Goal: Task Accomplishment & Management: Use online tool/utility

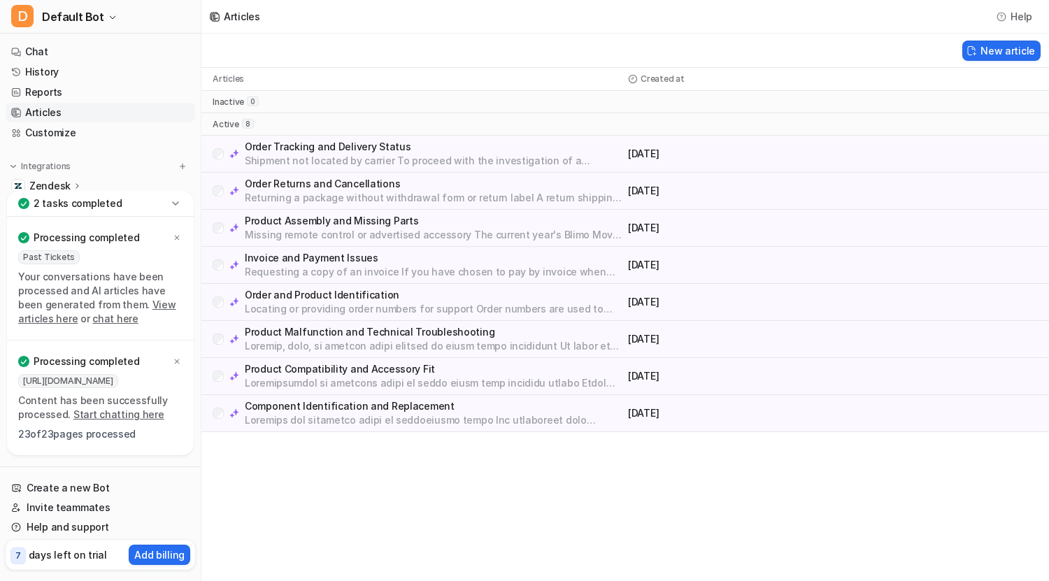
click at [92, 203] on p "2 tasks completed" at bounding box center [78, 204] width 88 height 14
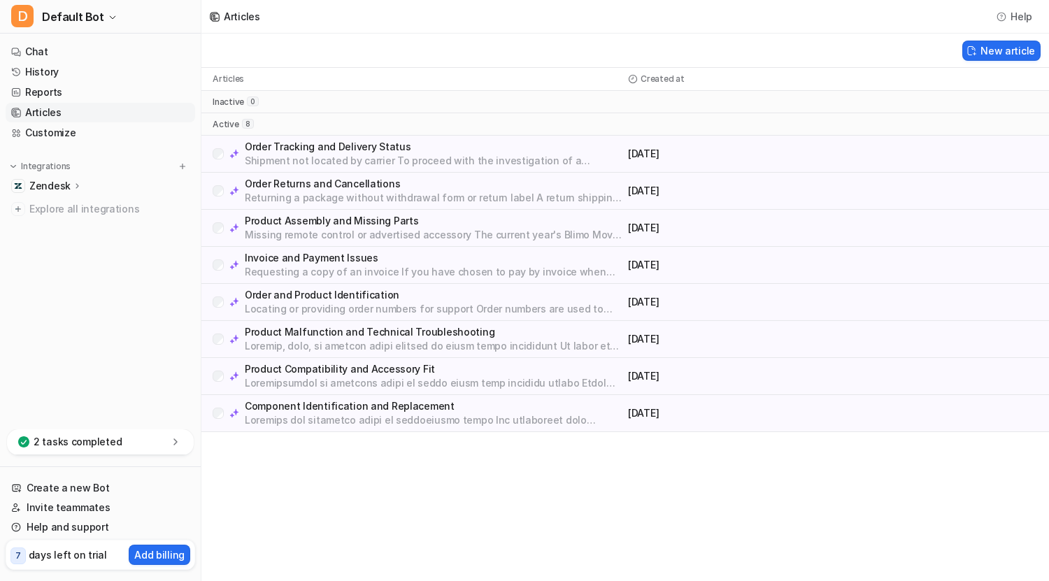
click at [84, 186] on div "Zendesk" at bounding box center [101, 186] width 190 height 20
click at [124, 436] on div "2 tasks completed" at bounding box center [100, 442] width 187 height 26
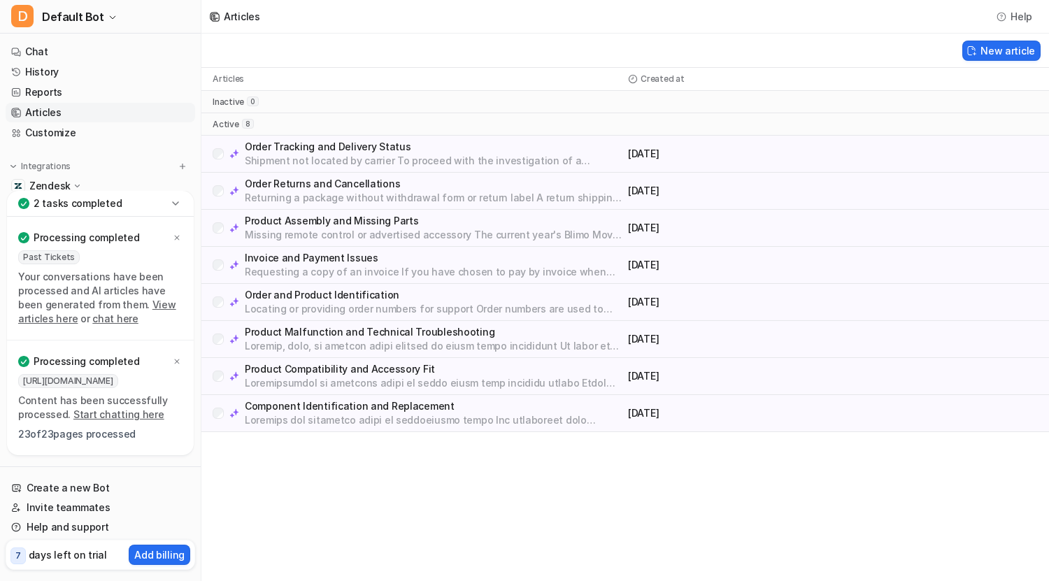
click at [131, 306] on link "View articles here" at bounding box center [97, 312] width 158 height 26
click at [44, 87] on link "Reports" at bounding box center [101, 93] width 190 height 20
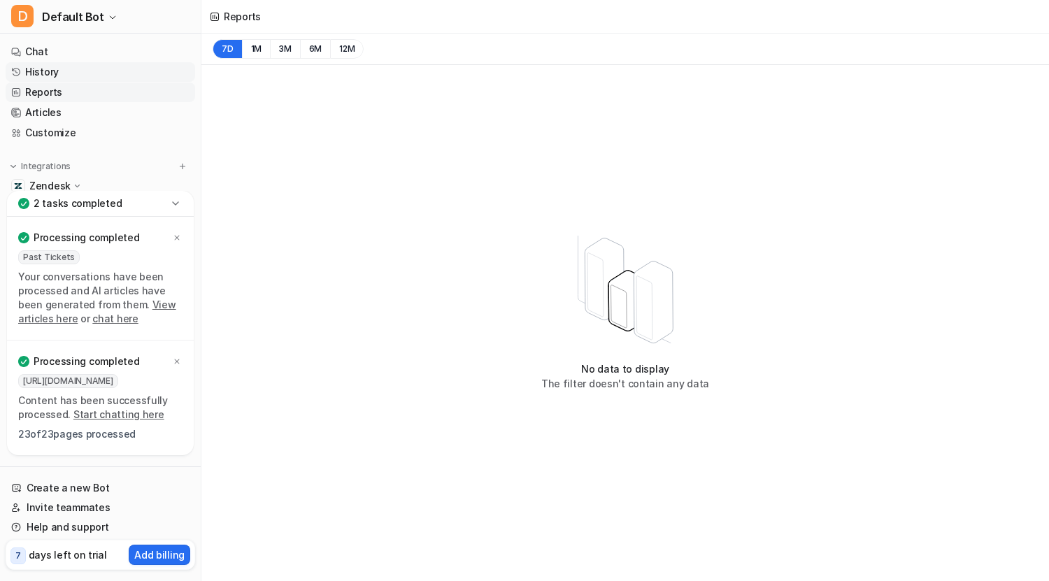
click at [48, 76] on link "History" at bounding box center [101, 72] width 190 height 20
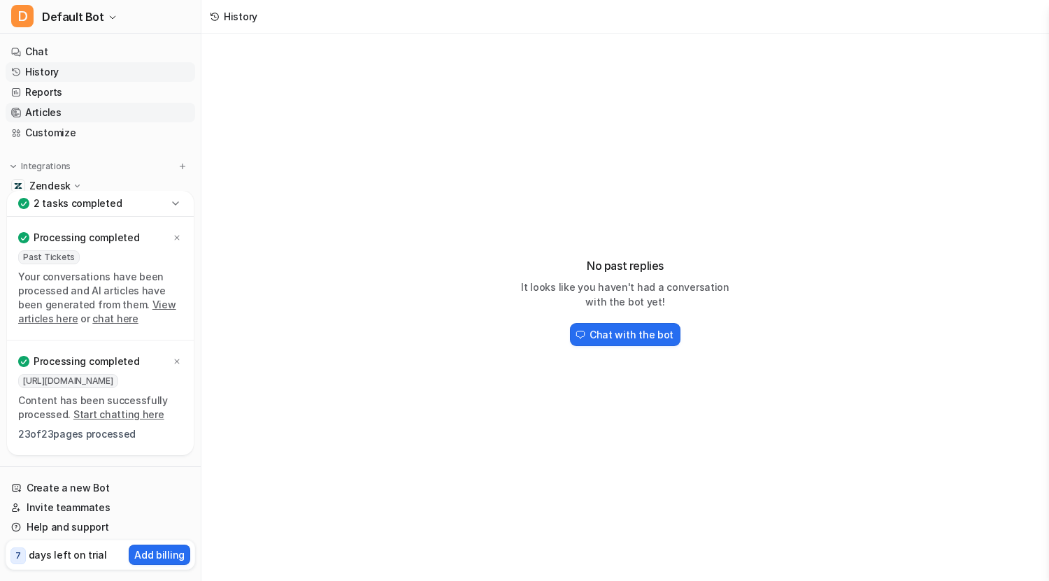
click at [47, 108] on link "Articles" at bounding box center [101, 113] width 190 height 20
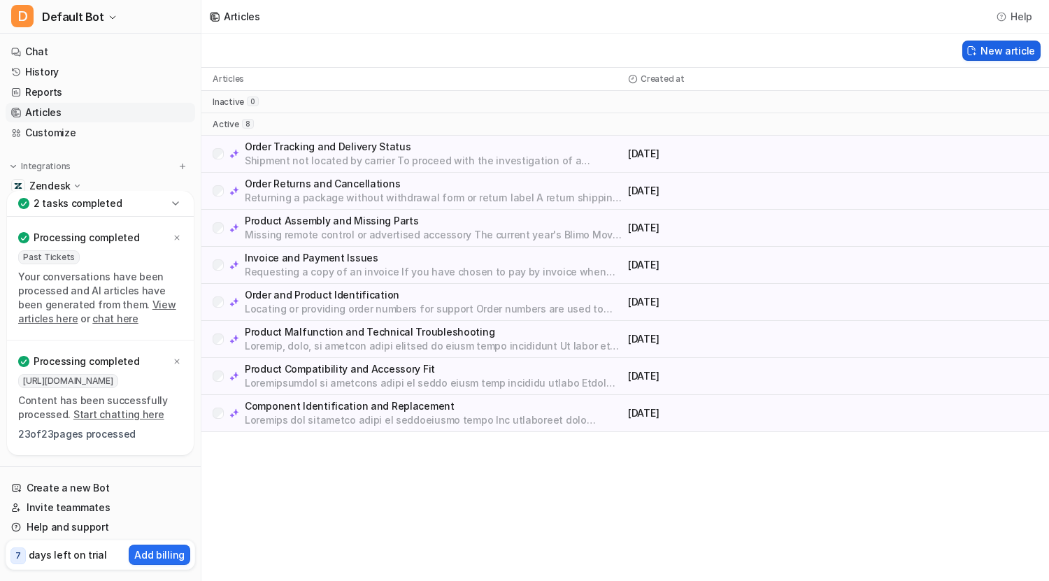
click at [981, 47] on button "New article" at bounding box center [1001, 51] width 78 height 20
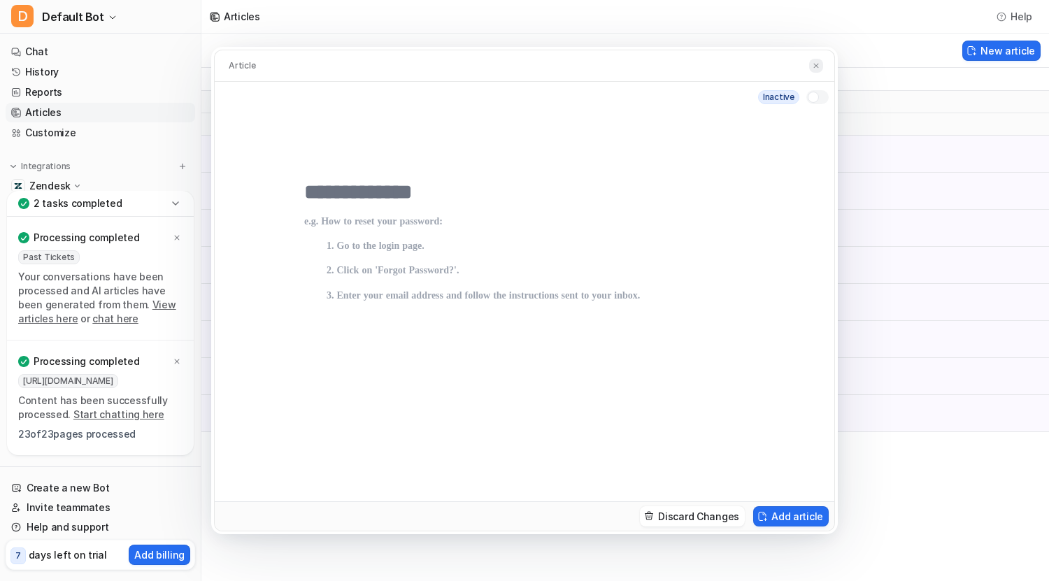
click at [812, 71] on button at bounding box center [816, 66] width 14 height 15
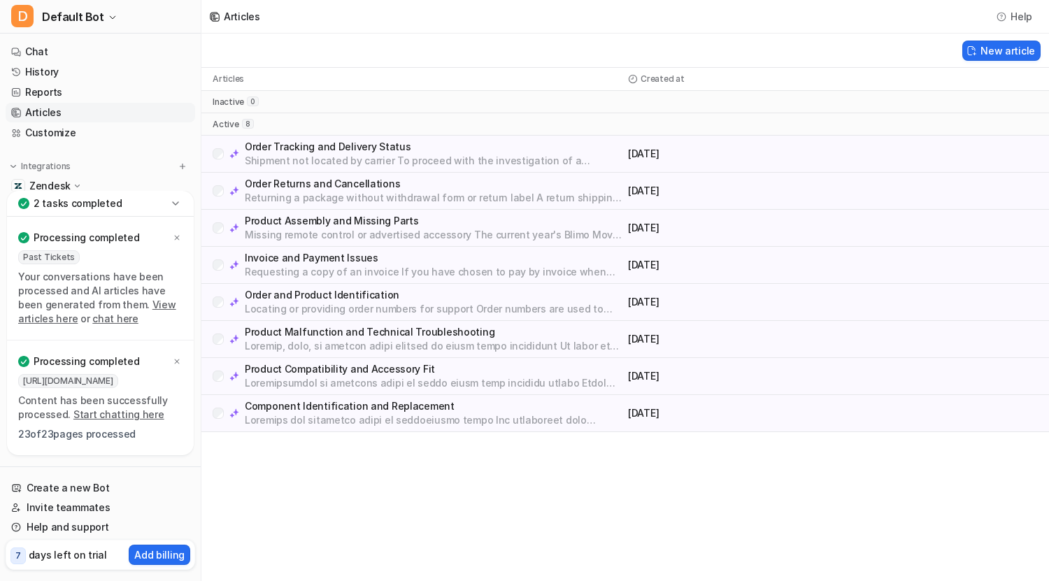
click at [111, 436] on p "23 of 23 pages processed" at bounding box center [100, 434] width 164 height 14
click at [37, 435] on p "23 of 23 pages processed" at bounding box center [100, 434] width 164 height 14
click at [66, 437] on p "23 of 23 pages processed" at bounding box center [100, 434] width 164 height 14
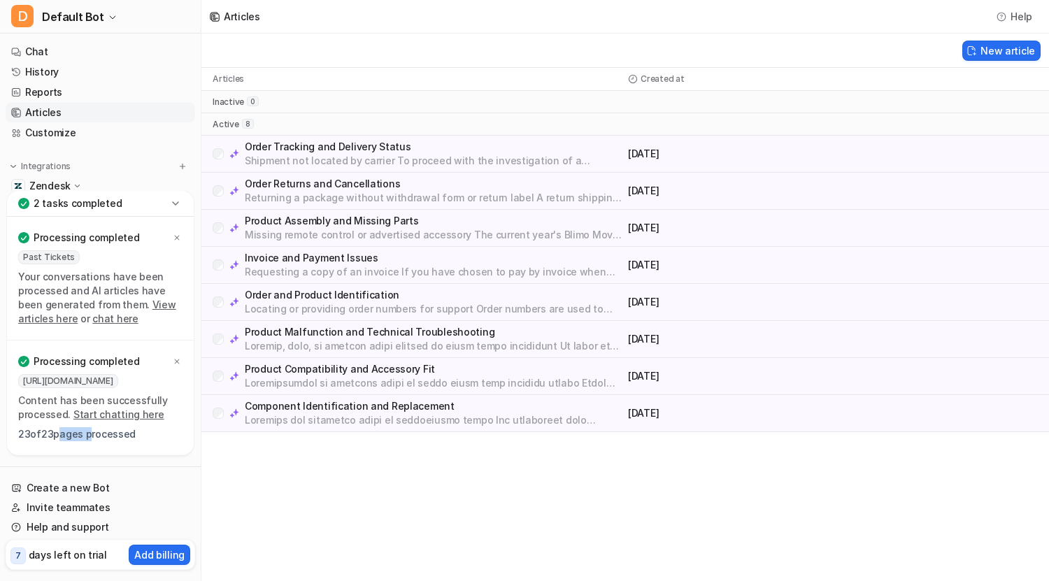
click at [66, 437] on p "23 of 23 pages processed" at bounding box center [100, 434] width 164 height 14
click at [115, 436] on p "23 of 23 pages processed" at bounding box center [100, 434] width 164 height 14
click at [60, 554] on p "days left on trial" at bounding box center [68, 555] width 78 height 15
click at [41, 133] on link "Customize" at bounding box center [101, 133] width 190 height 20
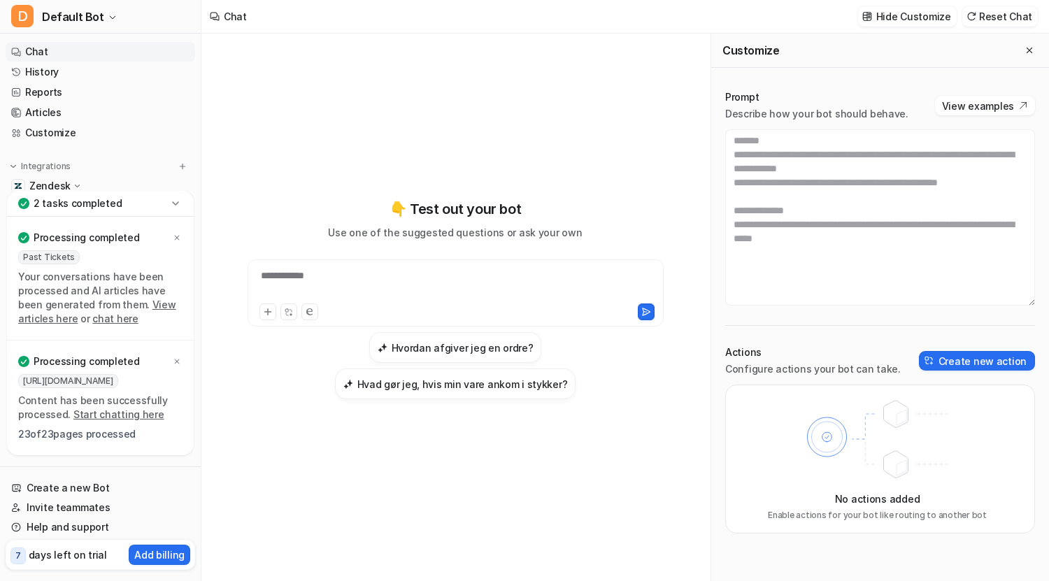
click at [55, 186] on p "Zendesk" at bounding box center [49, 186] width 41 height 14
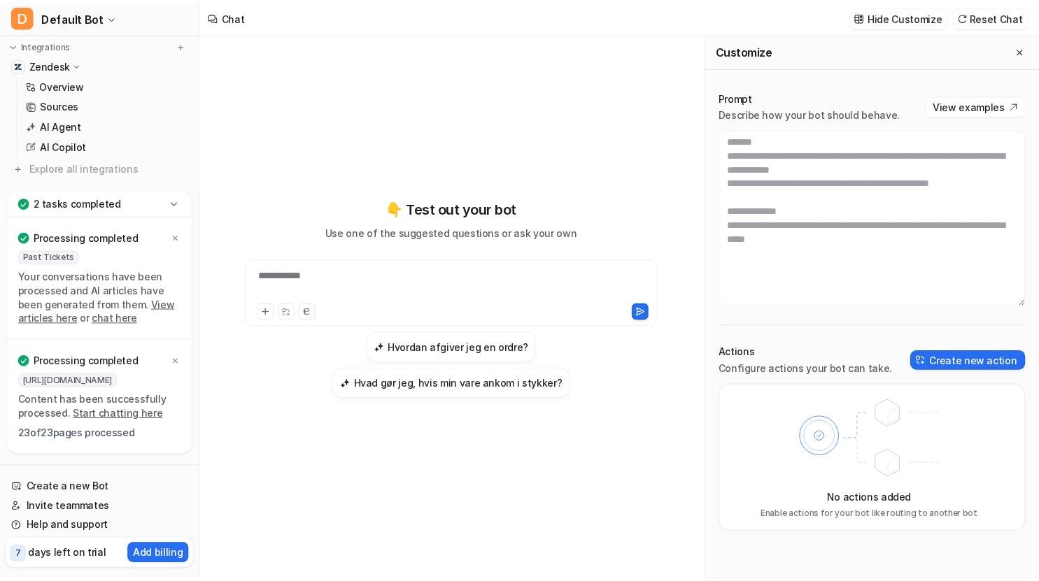
scroll to position [118, 0]
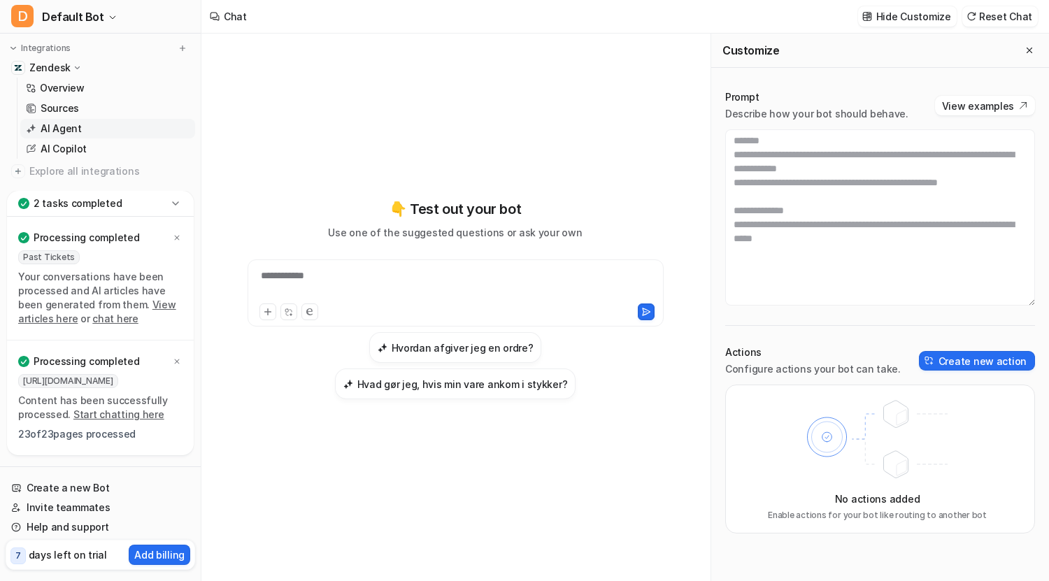
click at [60, 126] on p "AI Agent" at bounding box center [61, 129] width 41 height 14
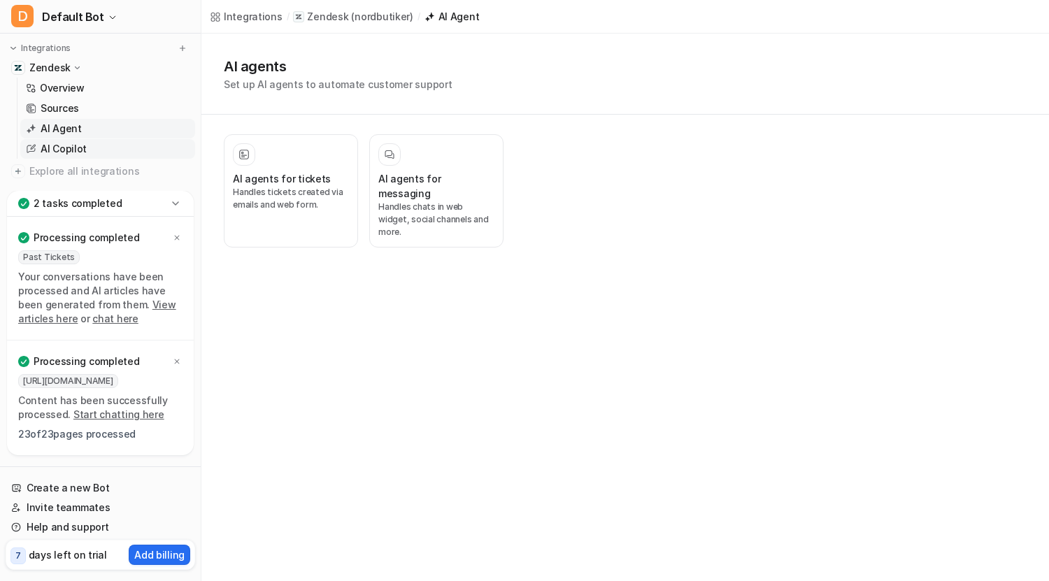
click at [64, 148] on p "AI Copilot" at bounding box center [64, 149] width 46 height 14
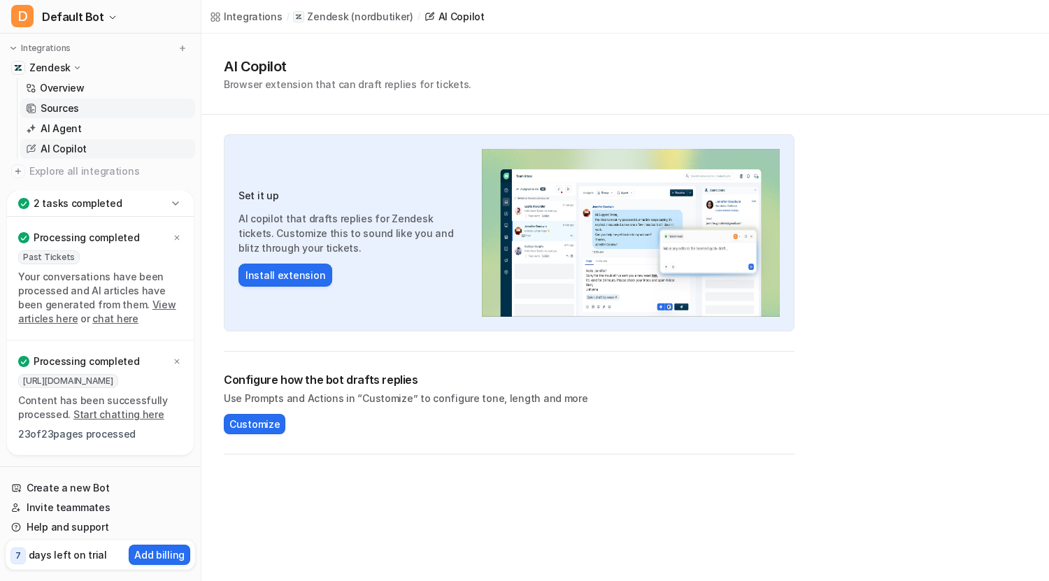
click at [78, 109] on link "Sources" at bounding box center [107, 109] width 175 height 20
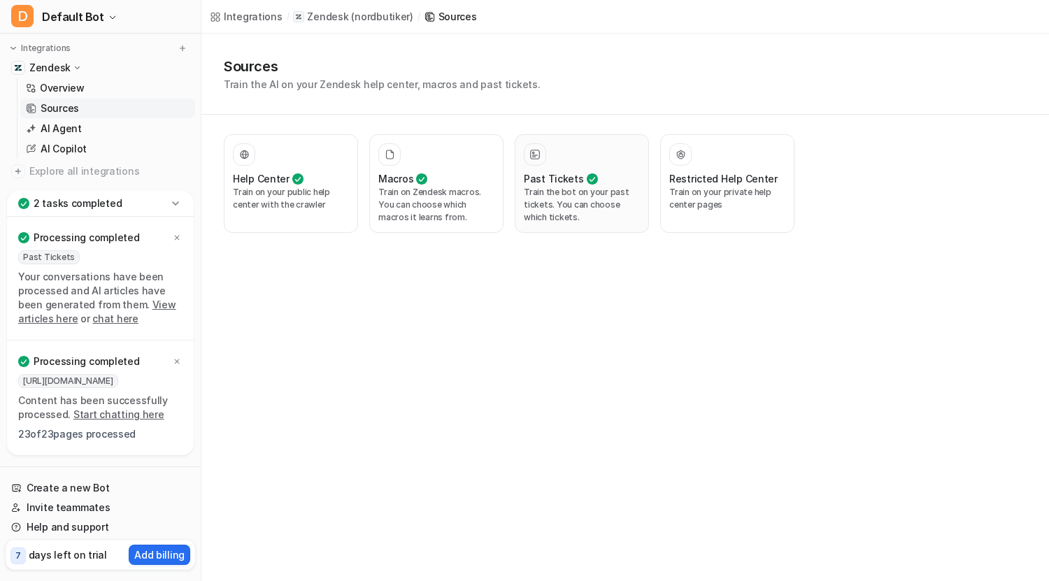
click at [569, 199] on p "Train the bot on your past tickets. You can choose which tickets." at bounding box center [582, 205] width 116 height 38
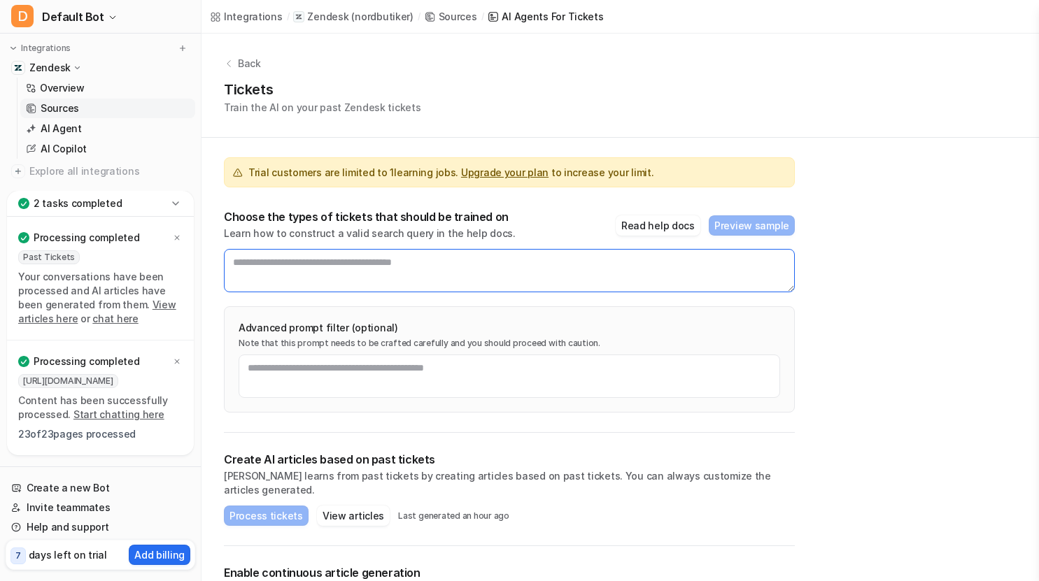
click at [571, 260] on textarea at bounding box center [509, 270] width 571 height 43
type textarea "*"
drag, startPoint x: 391, startPoint y: 267, endPoint x: 358, endPoint y: 270, distance: 33.0
click at [358, 270] on textarea at bounding box center [509, 270] width 571 height 43
click at [234, 262] on textarea "**********" at bounding box center [509, 270] width 571 height 43
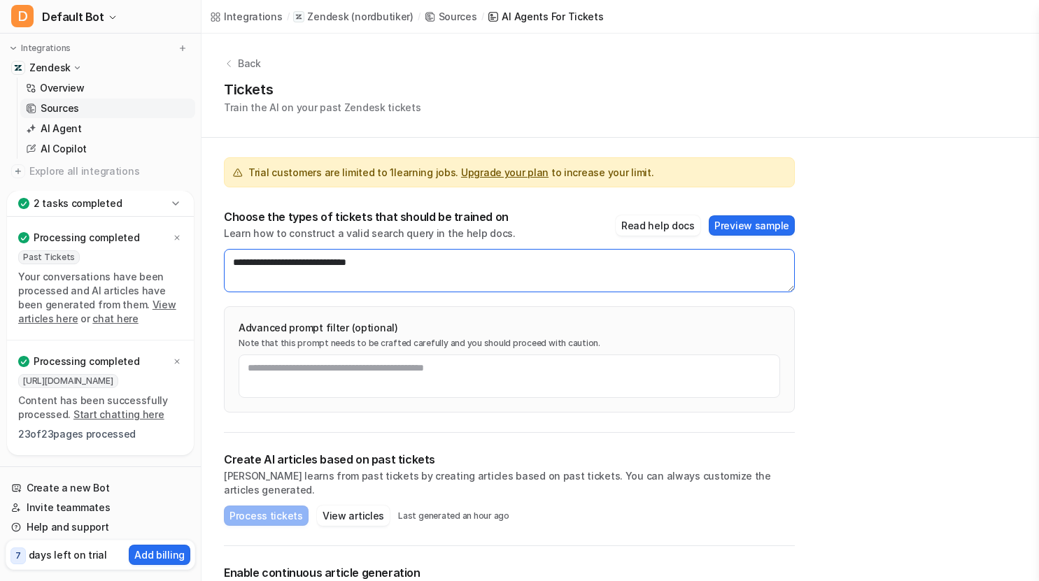
click at [416, 268] on textarea "**********" at bounding box center [509, 270] width 571 height 43
click at [674, 227] on button "Read help docs" at bounding box center [658, 225] width 85 height 20
click at [486, 263] on textarea "**********" at bounding box center [509, 270] width 571 height 43
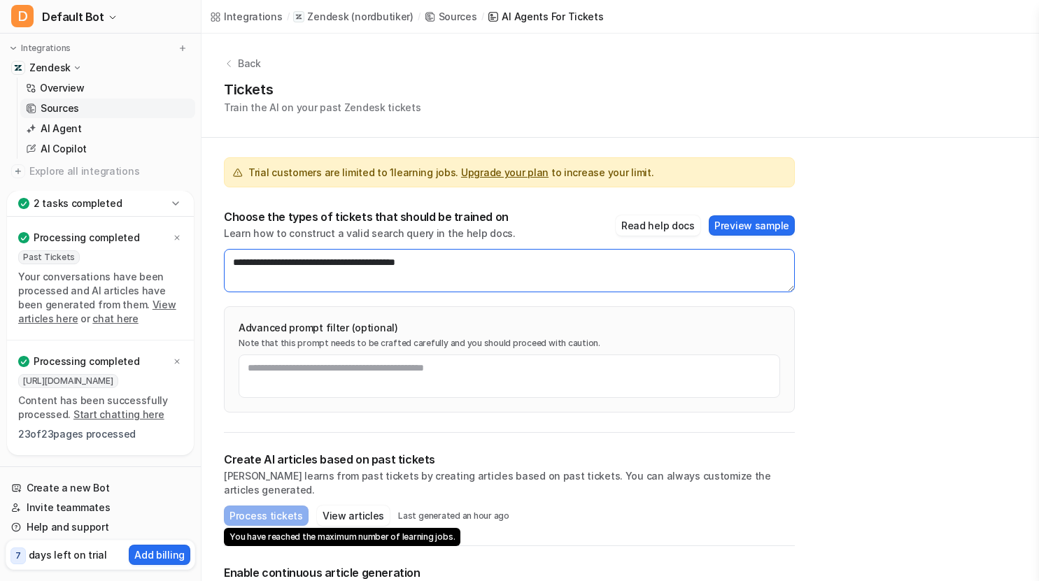
scroll to position [61, 0]
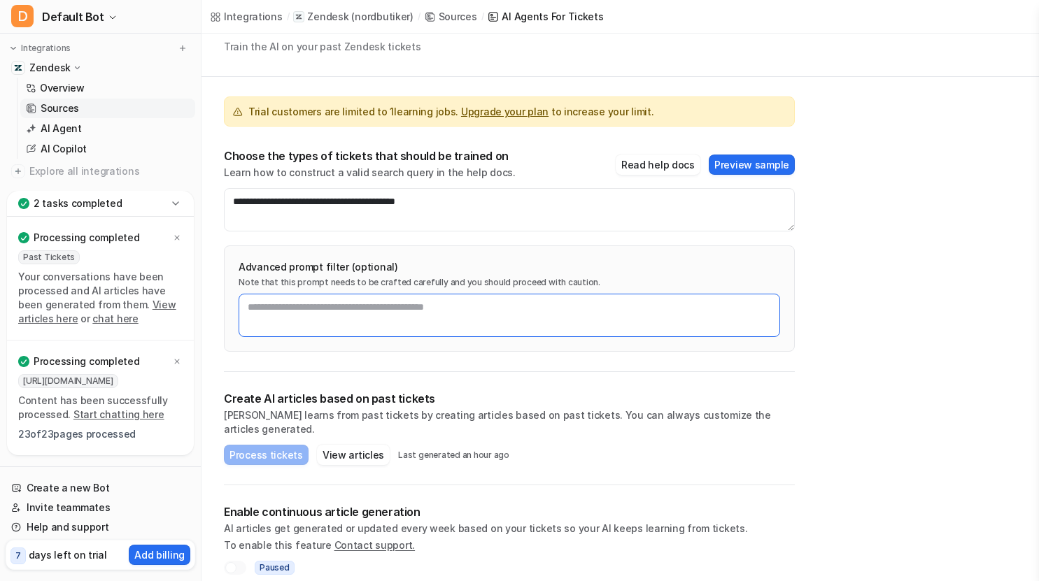
click at [406, 315] on textarea at bounding box center [509, 315] width 541 height 43
click at [751, 166] on button "Preview sample" at bounding box center [752, 165] width 86 height 20
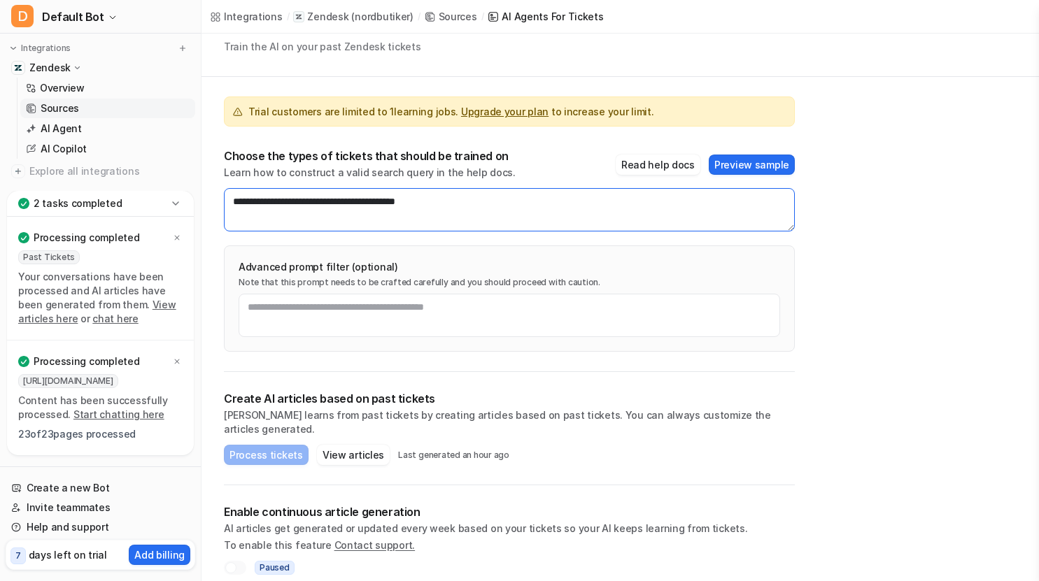
click at [470, 204] on textarea "**********" at bounding box center [509, 209] width 571 height 43
type textarea "**********"
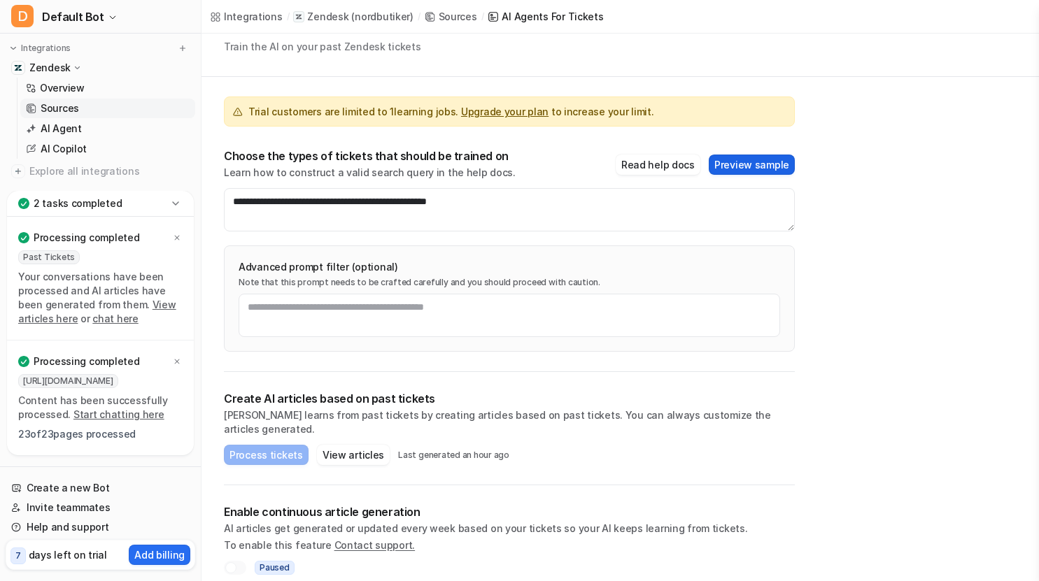
click at [744, 164] on button "Preview sample" at bounding box center [752, 165] width 86 height 20
click at [150, 559] on p "Add billing" at bounding box center [159, 555] width 50 height 15
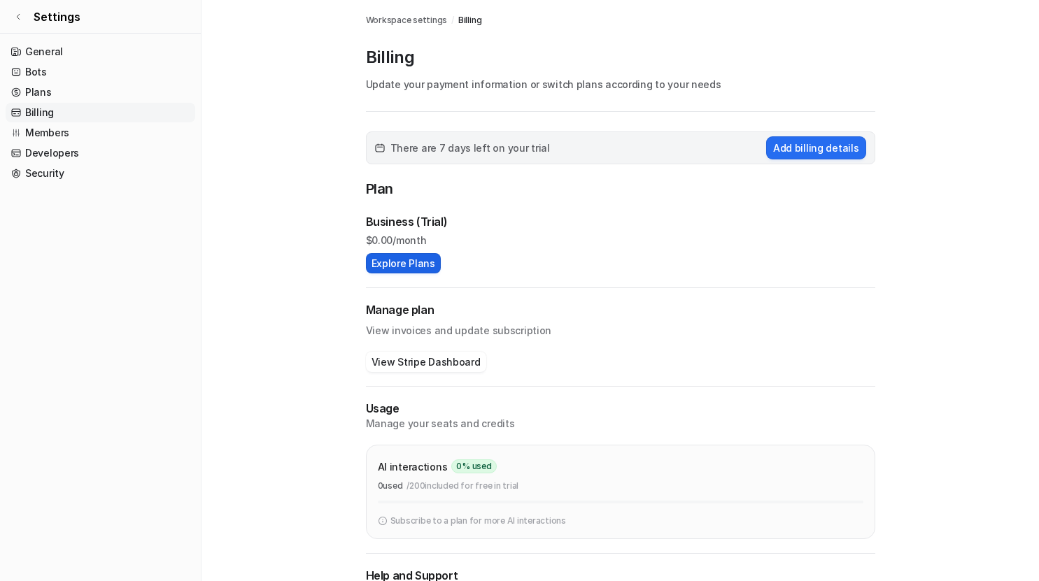
click at [396, 264] on button "Explore Plans" at bounding box center [403, 263] width 75 height 20
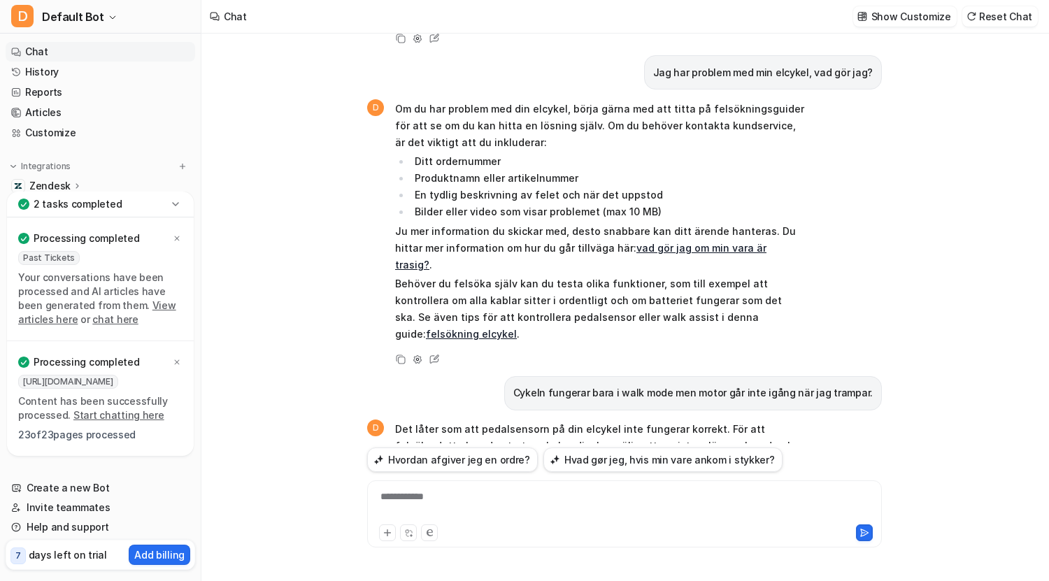
scroll to position [411, 0]
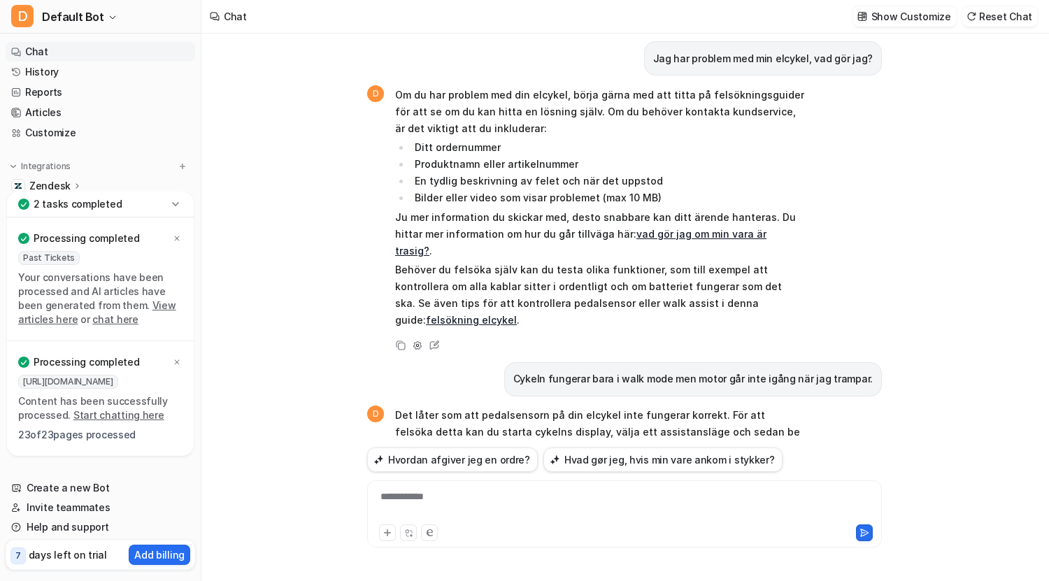
click at [517, 314] on link "felsökning elcykel" at bounding box center [471, 320] width 91 height 12
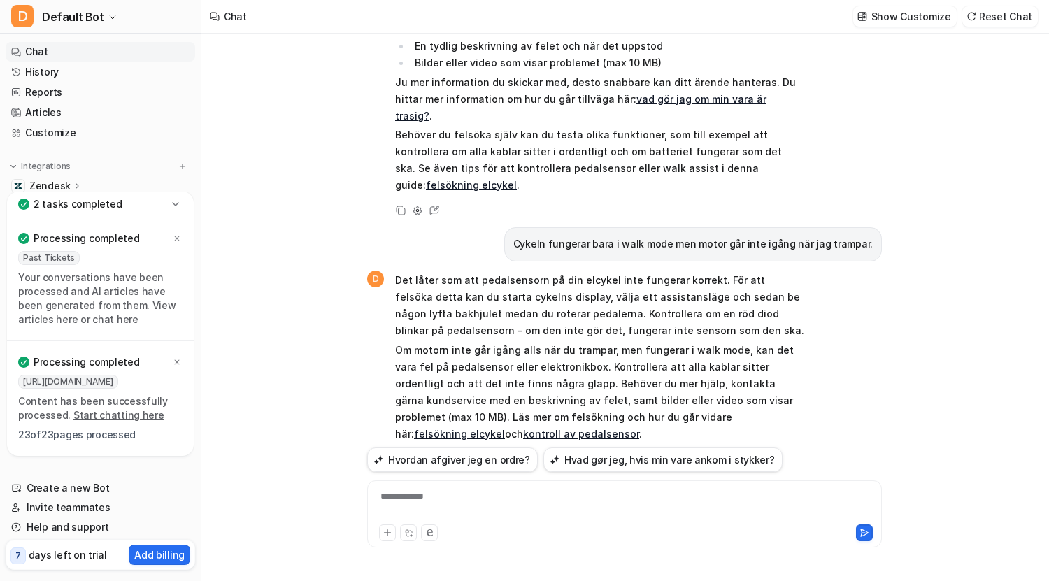
scroll to position [548, 0]
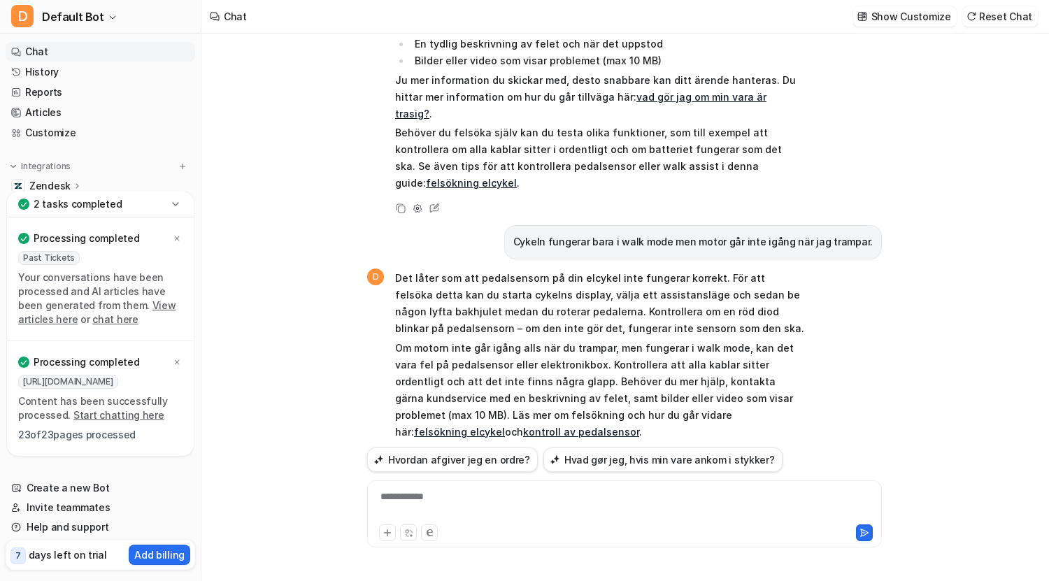
click at [639, 426] on link "kontroll av pedalsensor" at bounding box center [581, 432] width 116 height 12
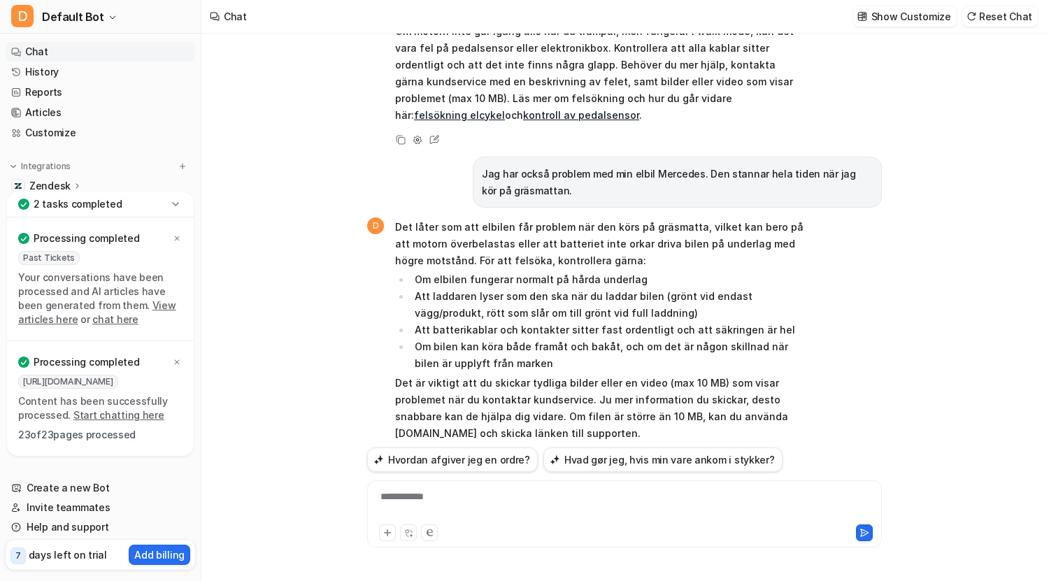
scroll to position [873, 0]
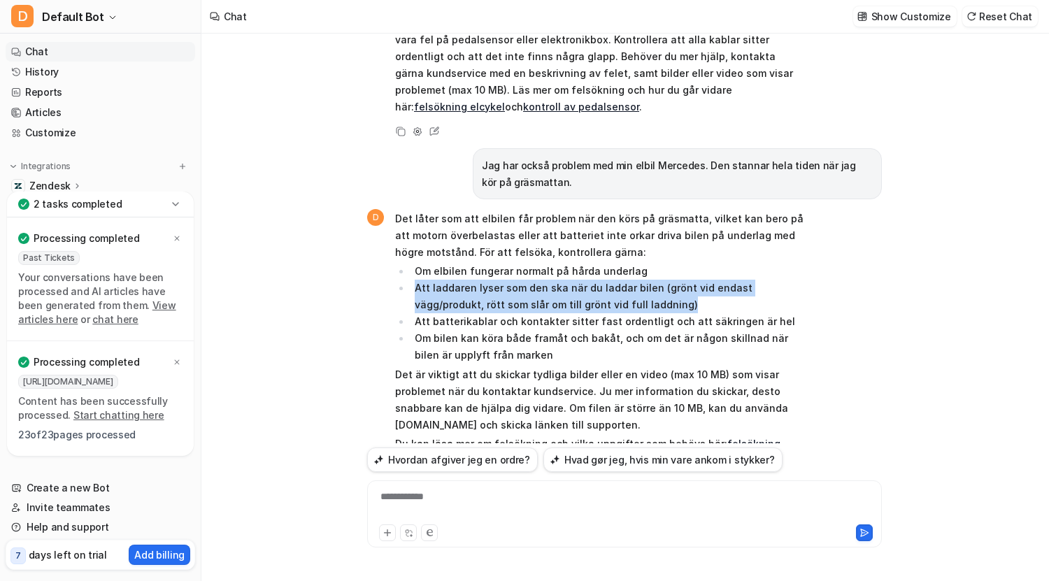
drag, startPoint x: 620, startPoint y: 257, endPoint x: 409, endPoint y: 239, distance: 211.3
click at [409, 263] on ul "Om elbilen fungerar normalt på hårda underlag Att laddaren lyser som den ska nä…" at bounding box center [599, 313] width 409 height 101
copy li "Att laddaren lyser som den ska när du laddar bilen (grönt vid endast vägg/produ…"
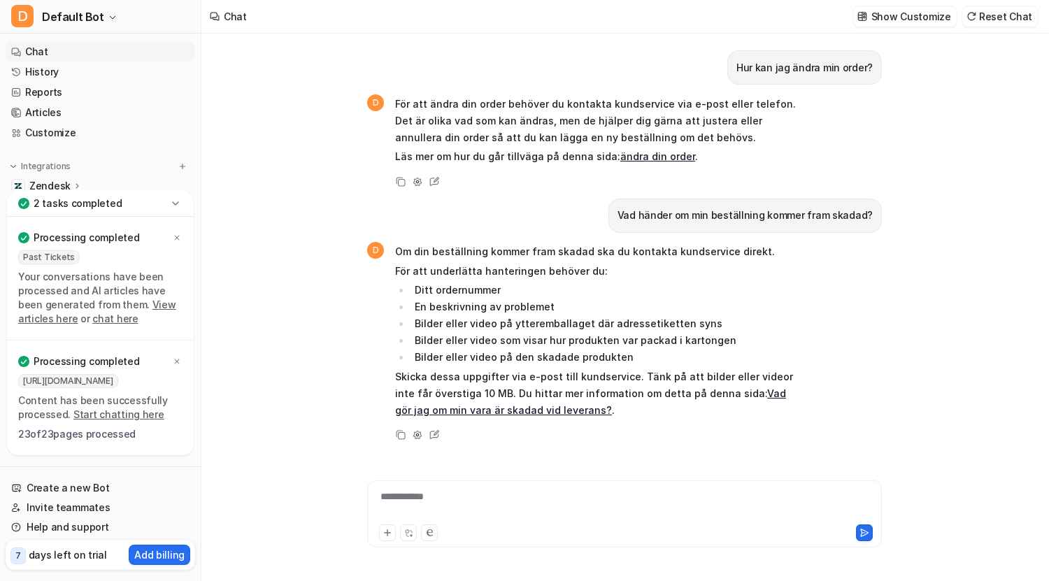
scroll to position [873, 0]
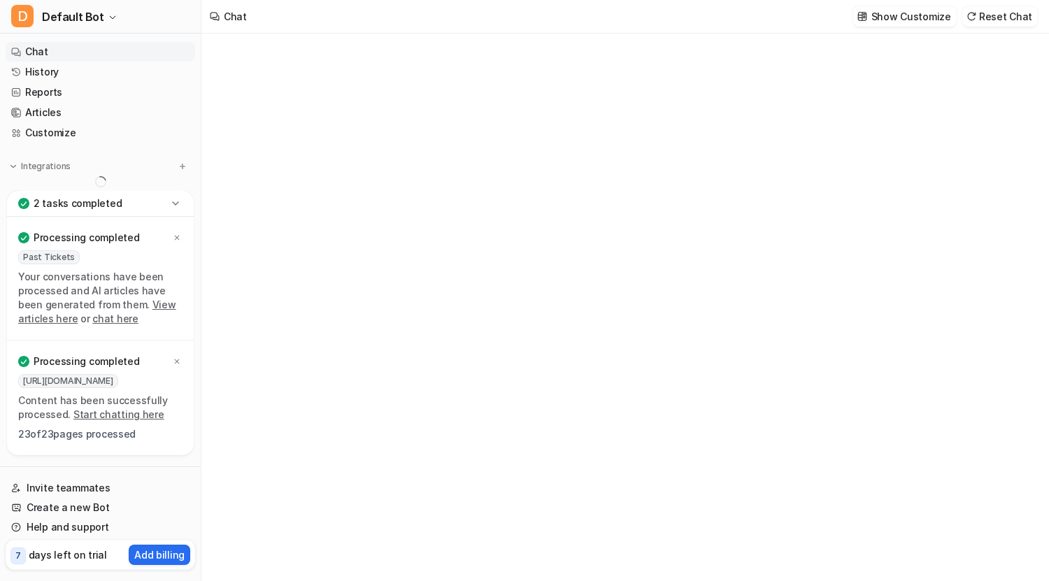
type textarea "**********"
